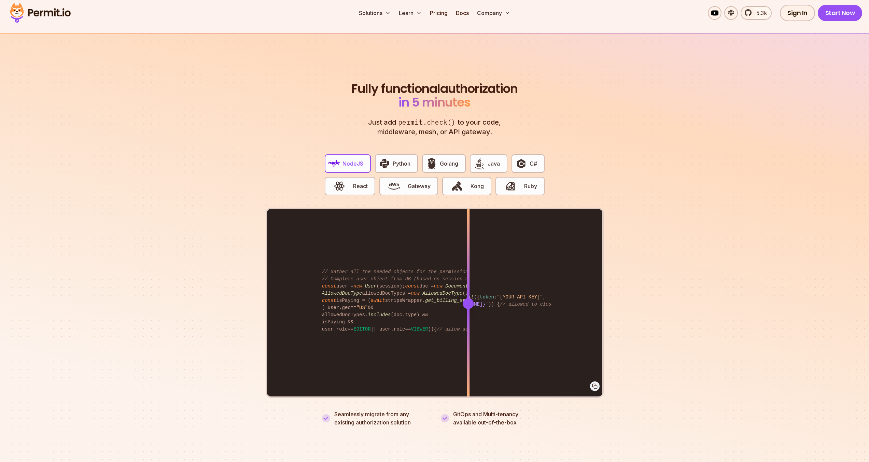
scroll to position [1277, 0]
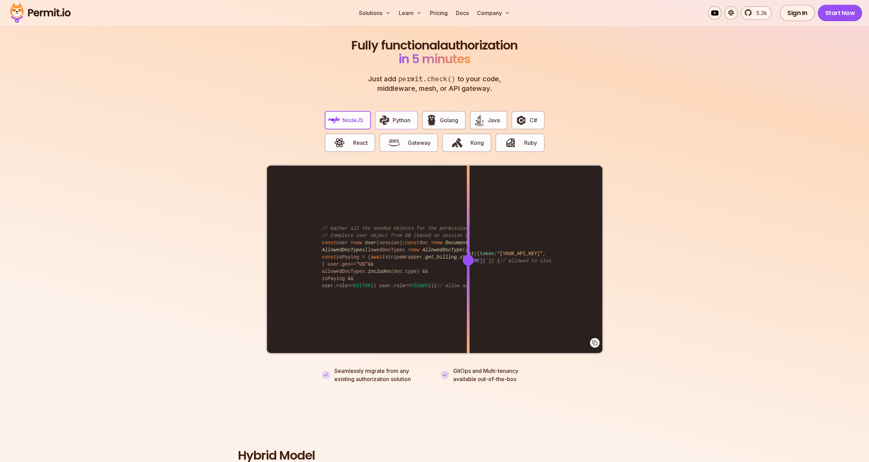
click at [408, 116] on span "Python" at bounding box center [402, 120] width 18 height 8
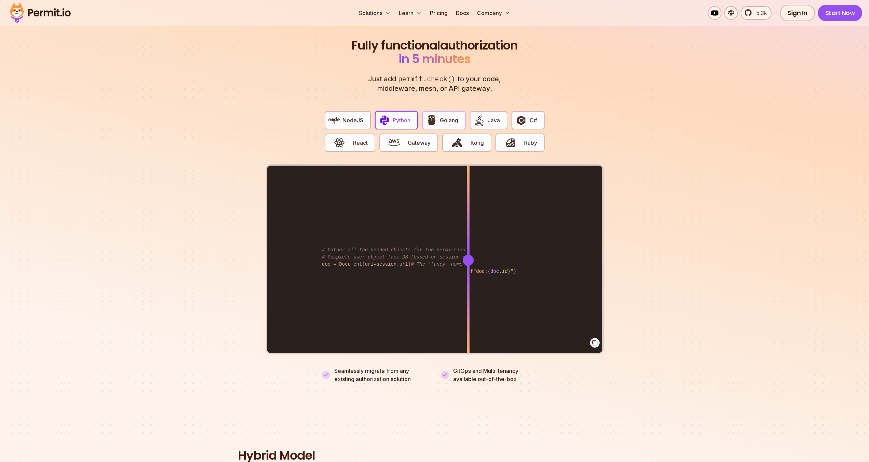
click at [441, 116] on span "Golang" at bounding box center [449, 120] width 18 height 8
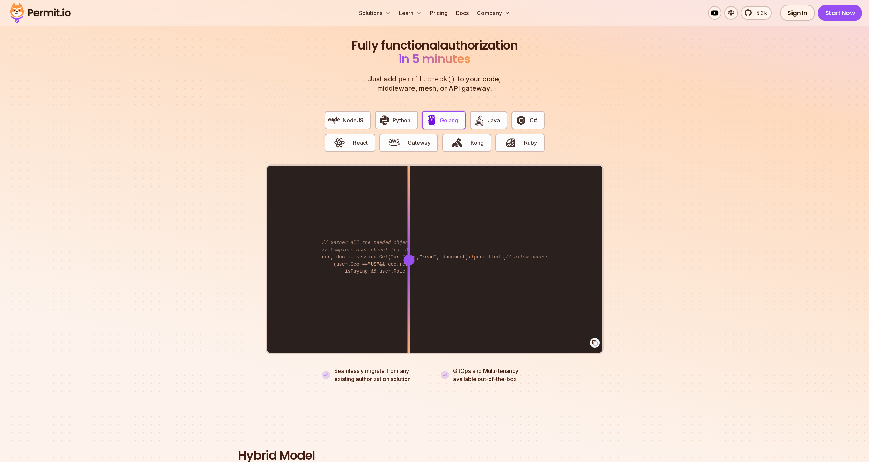
drag, startPoint x: 470, startPoint y: 250, endPoint x: 409, endPoint y: 242, distance: 62.0
click at [409, 242] on div at bounding box center [408, 260] width 3 height 188
click at [420, 139] on button "Gateway" at bounding box center [408, 142] width 59 height 18
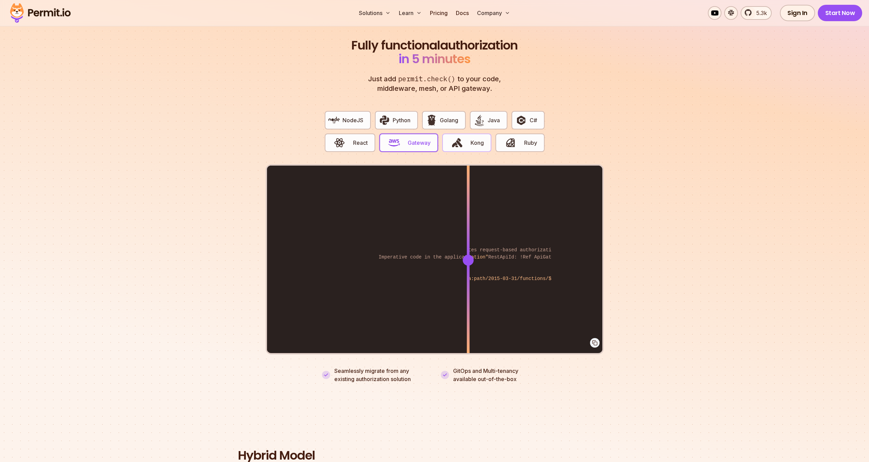
click at [458, 140] on img "button" at bounding box center [457, 143] width 12 height 12
click at [522, 115] on img "button" at bounding box center [521, 120] width 12 height 12
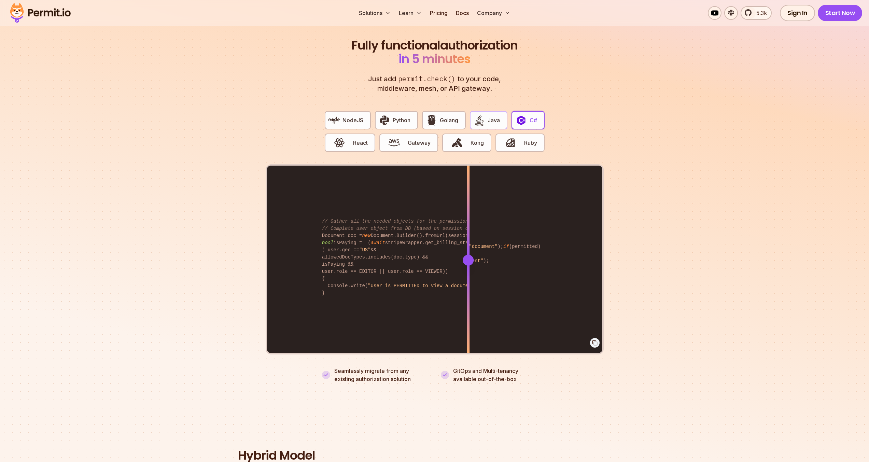
click at [490, 117] on button "Java" at bounding box center [489, 120] width 38 height 18
click at [448, 116] on span "Golang" at bounding box center [449, 120] width 18 height 8
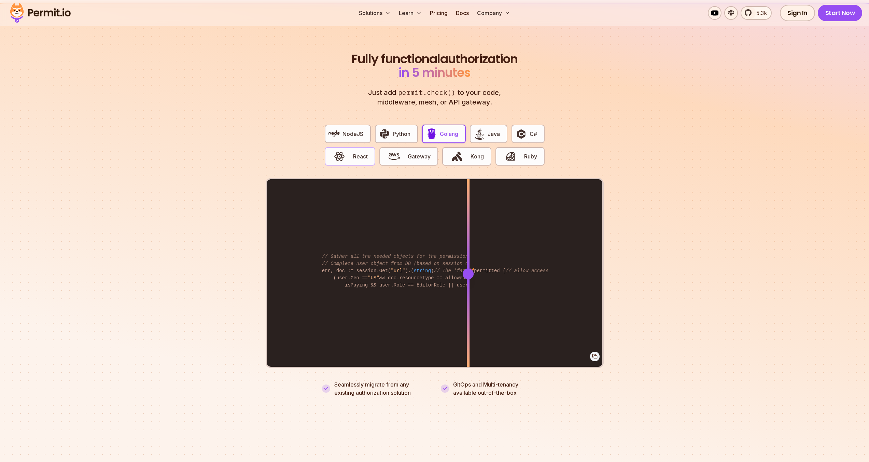
click at [357, 152] on span "React" at bounding box center [360, 156] width 15 height 8
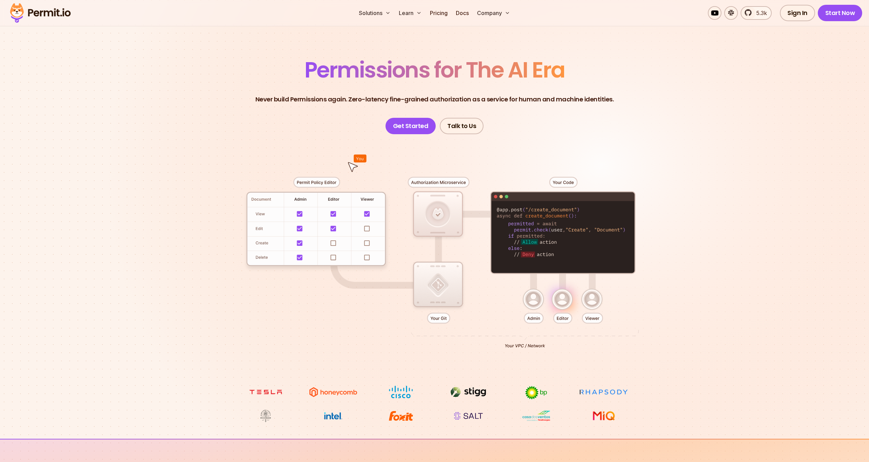
scroll to position [0, 0]
